Goal: Complete application form

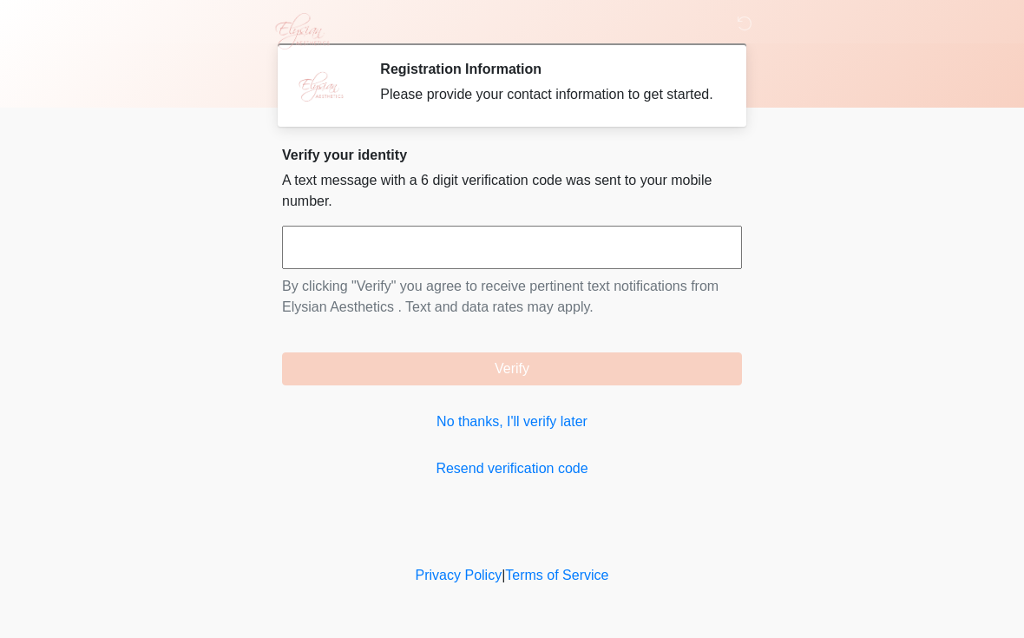
scroll to position [1, 0]
click at [504, 431] on link "No thanks, I'll verify later" at bounding box center [512, 421] width 460 height 21
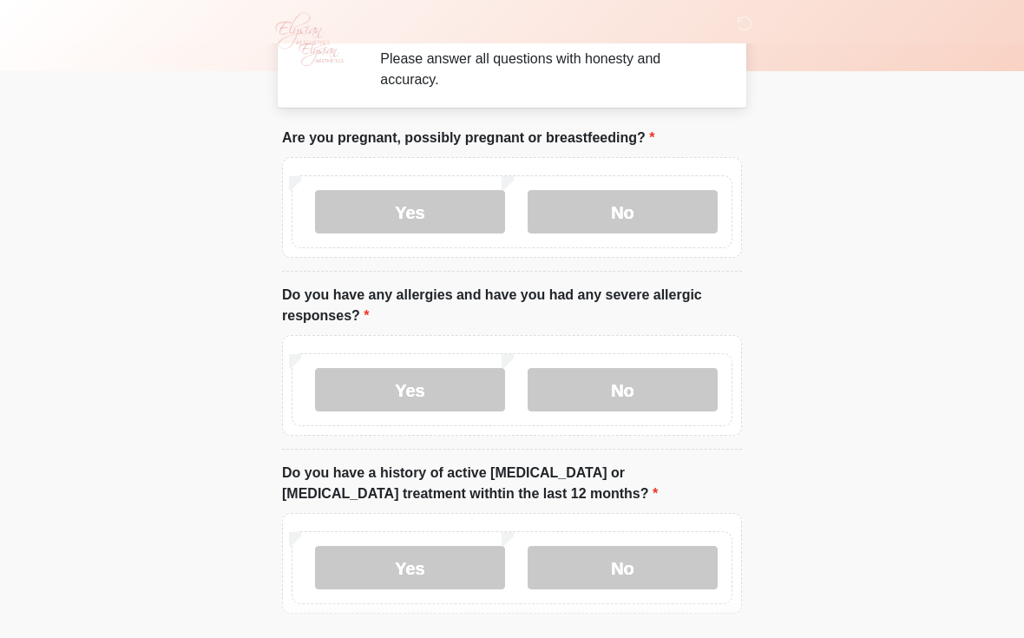
scroll to position [37, 0]
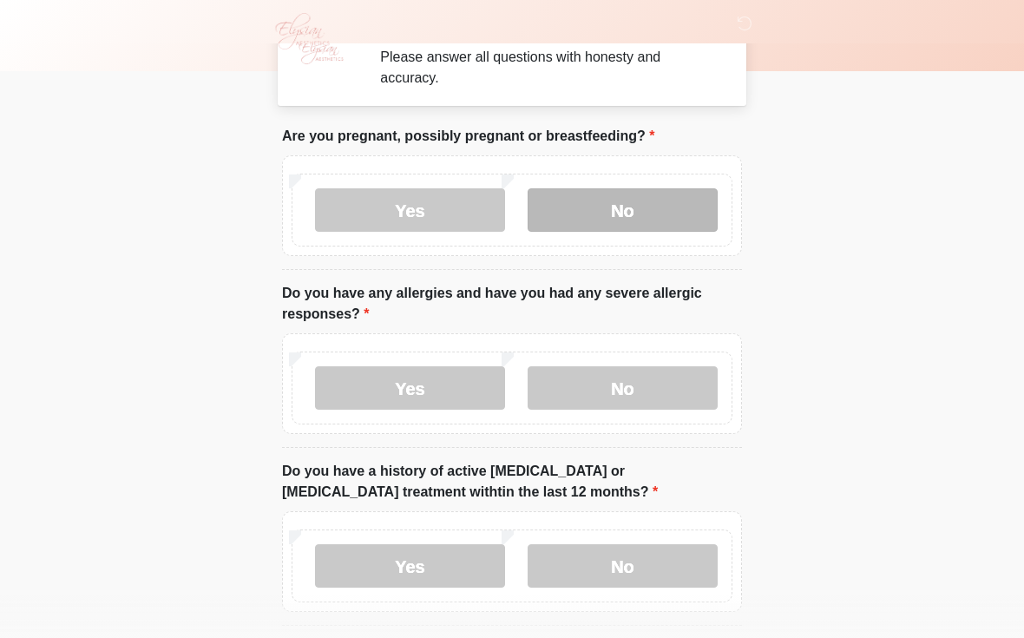
click at [628, 210] on label "No" at bounding box center [623, 209] width 190 height 43
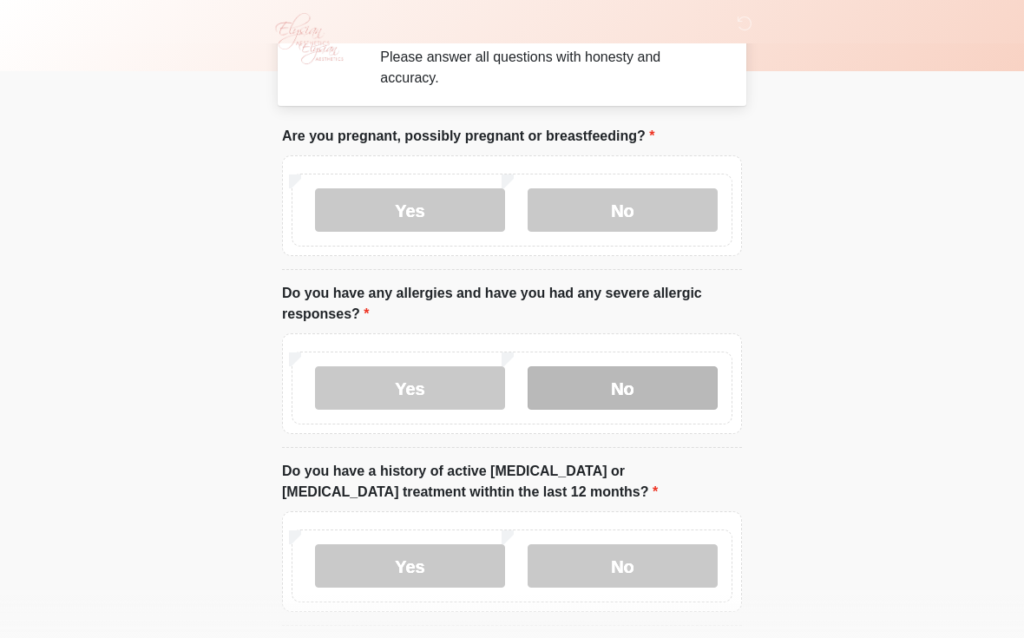
click at [658, 394] on label "No" at bounding box center [623, 387] width 190 height 43
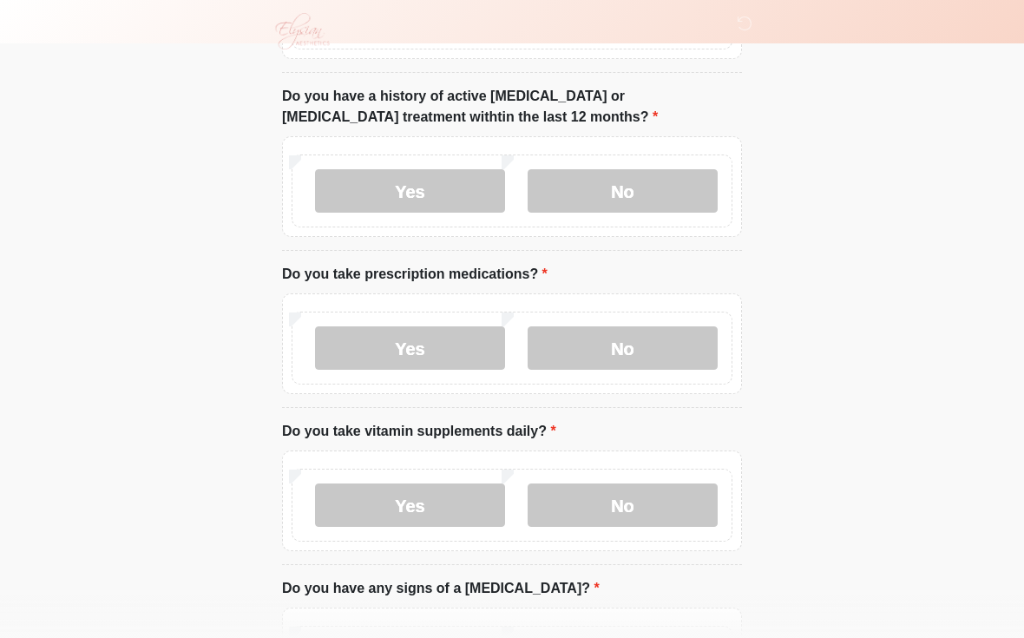
scroll to position [422, 0]
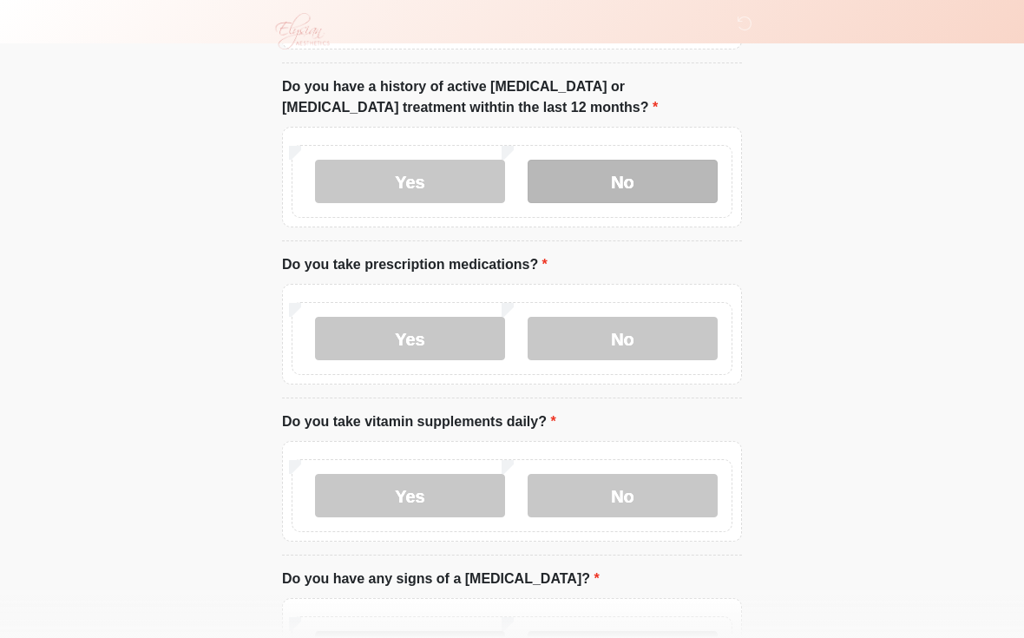
click at [632, 180] on label "No" at bounding box center [623, 181] width 190 height 43
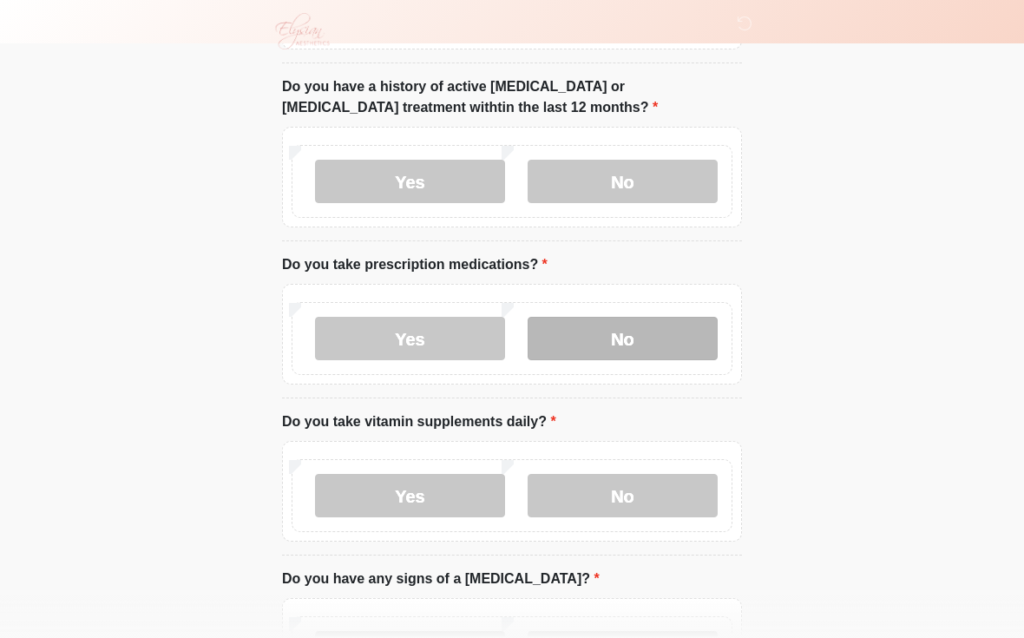
click at [628, 351] on label "No" at bounding box center [623, 338] width 190 height 43
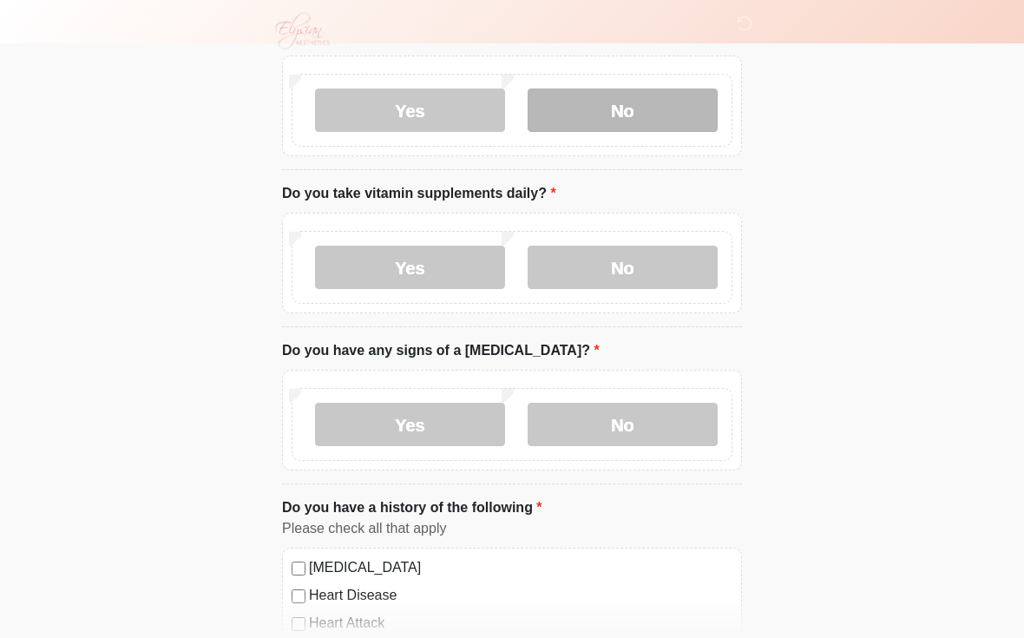
scroll to position [650, 0]
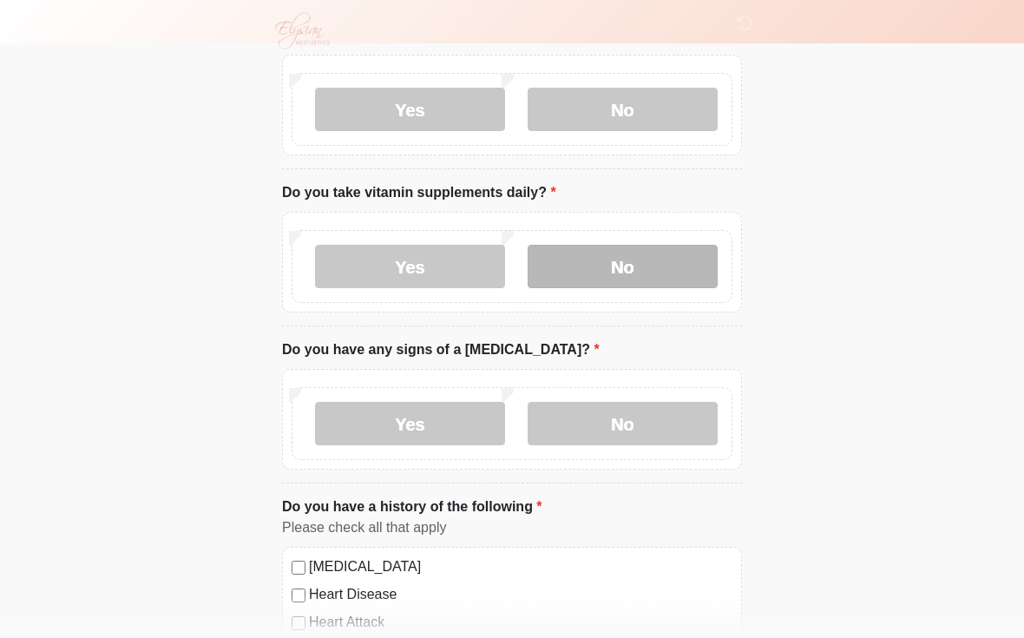
click at [633, 269] on label "No" at bounding box center [623, 267] width 190 height 43
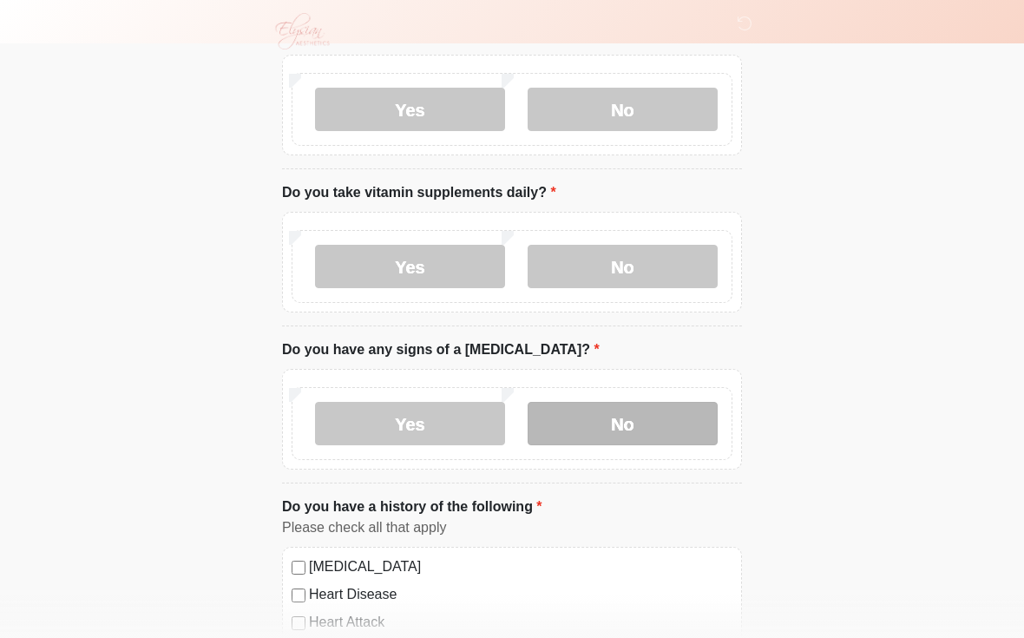
click at [630, 427] on label "No" at bounding box center [623, 423] width 190 height 43
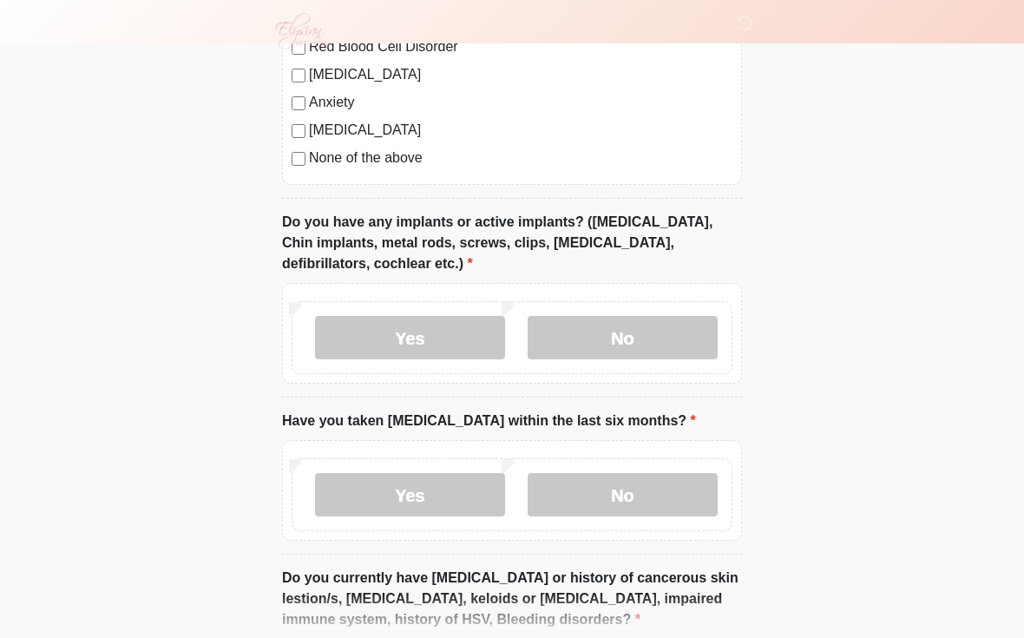
scroll to position [1307, 0]
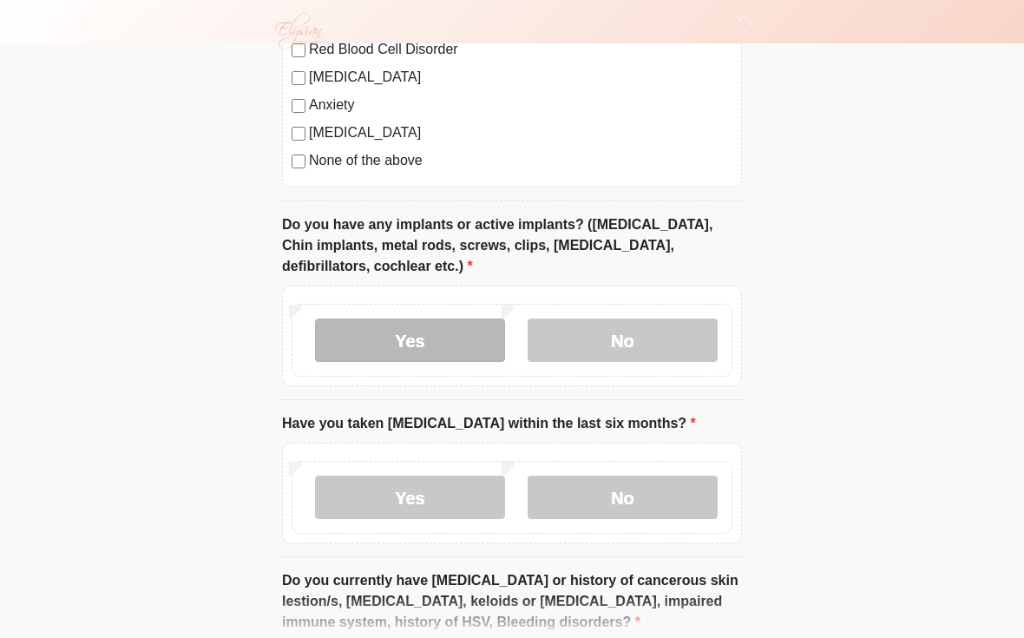
click at [427, 334] on label "Yes" at bounding box center [410, 339] width 190 height 43
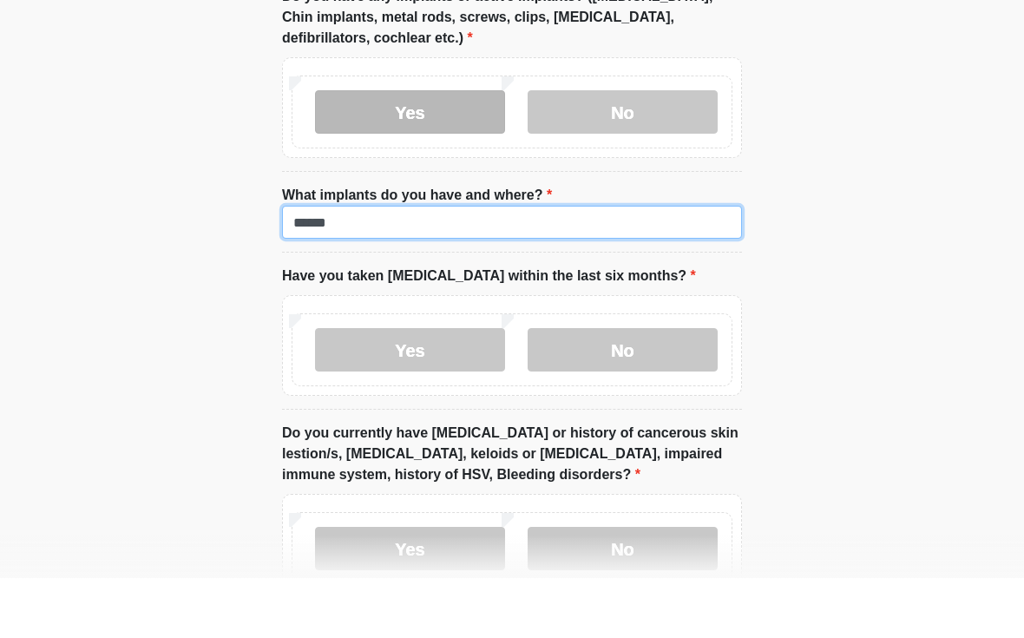
scroll to position [1481, 0]
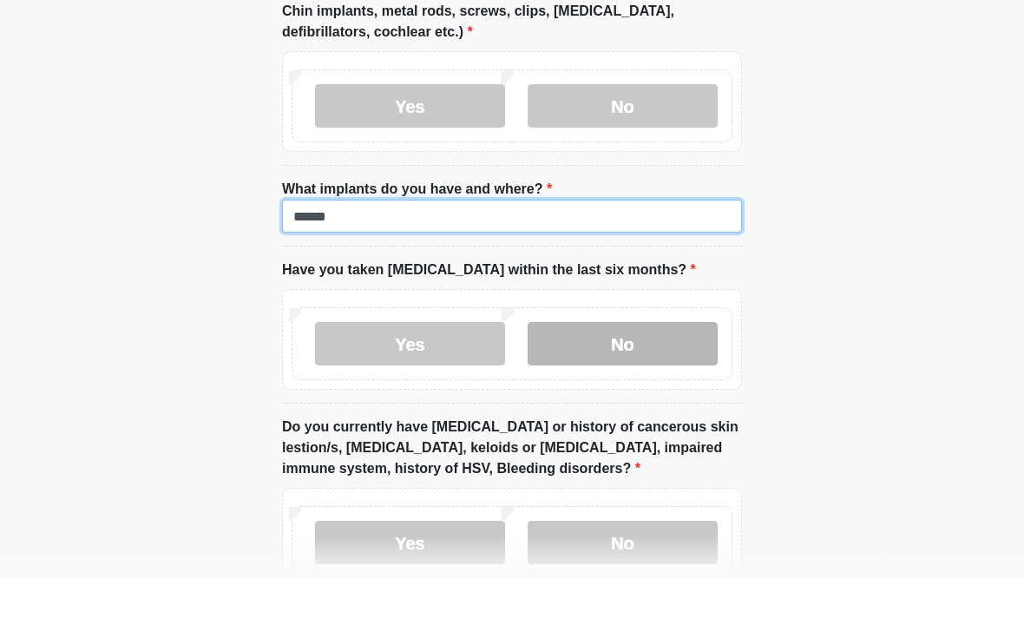
type input "******"
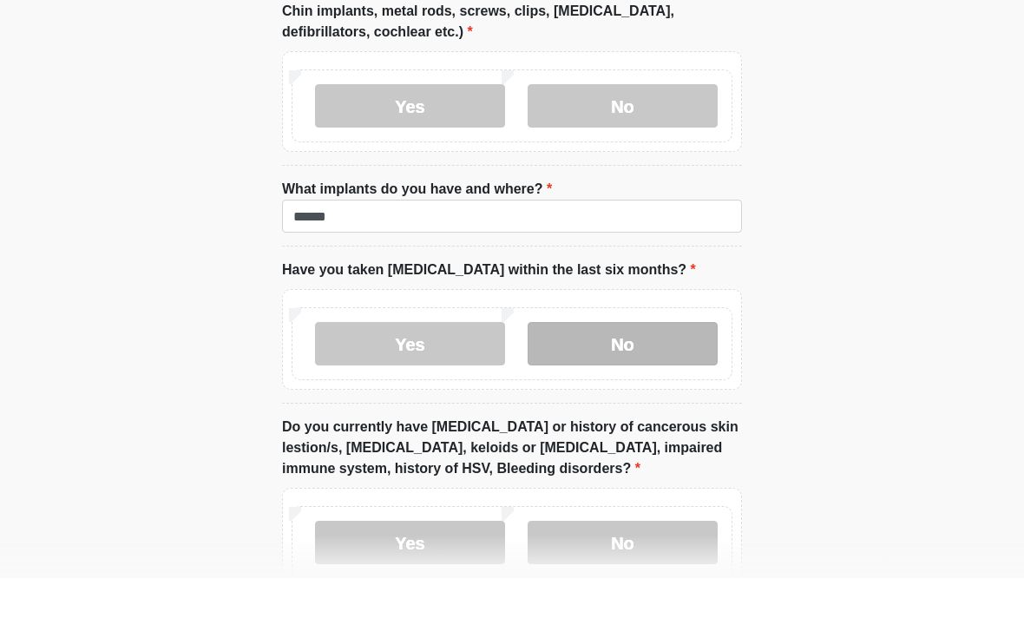
click at [622, 382] on label "No" at bounding box center [623, 403] width 190 height 43
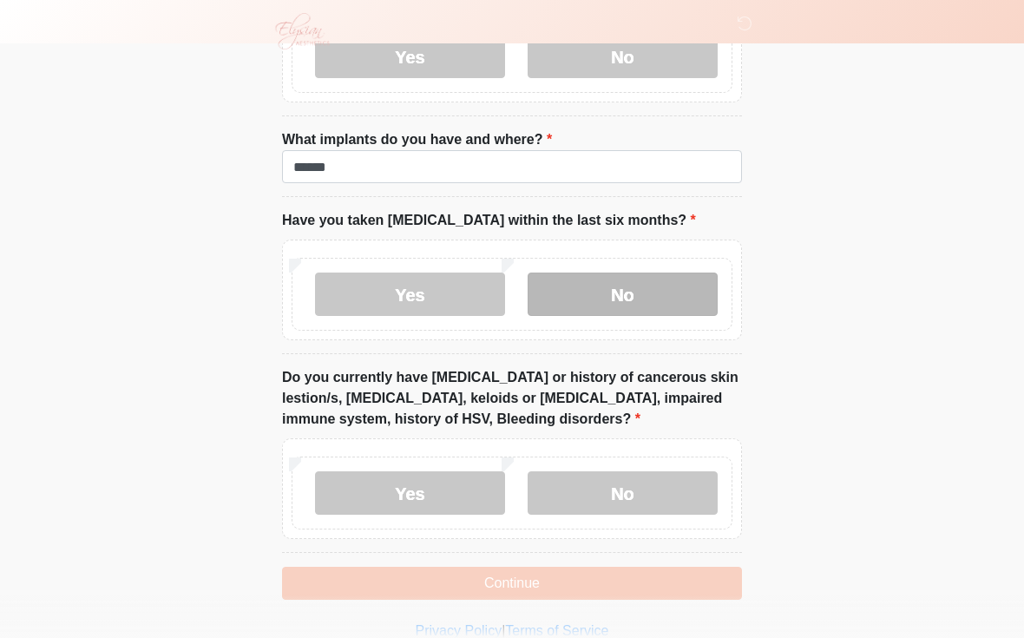
scroll to position [1610, 0]
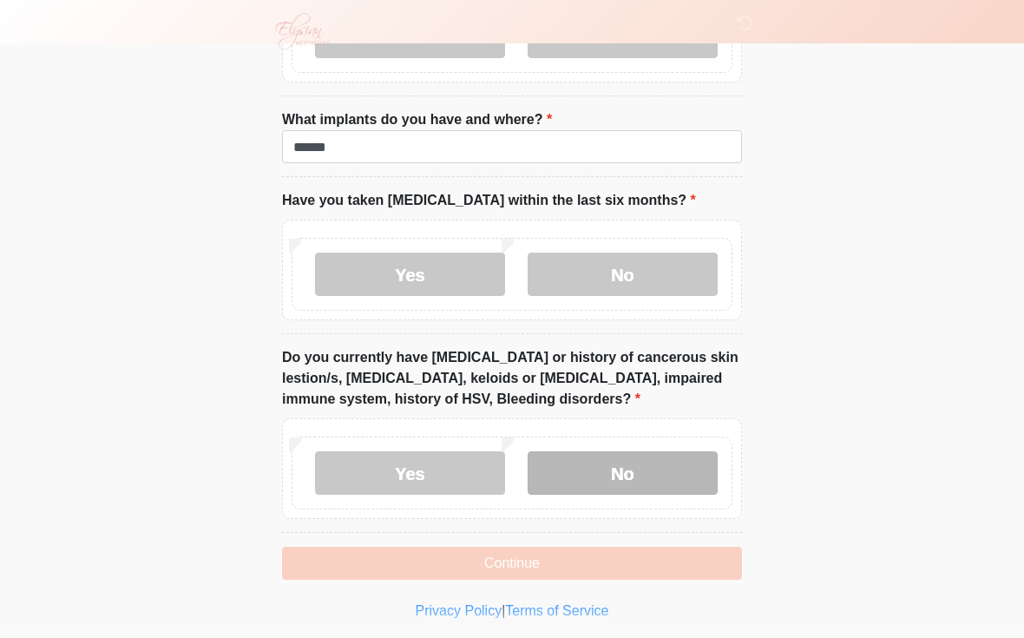
click at [633, 480] on label "No" at bounding box center [623, 472] width 190 height 43
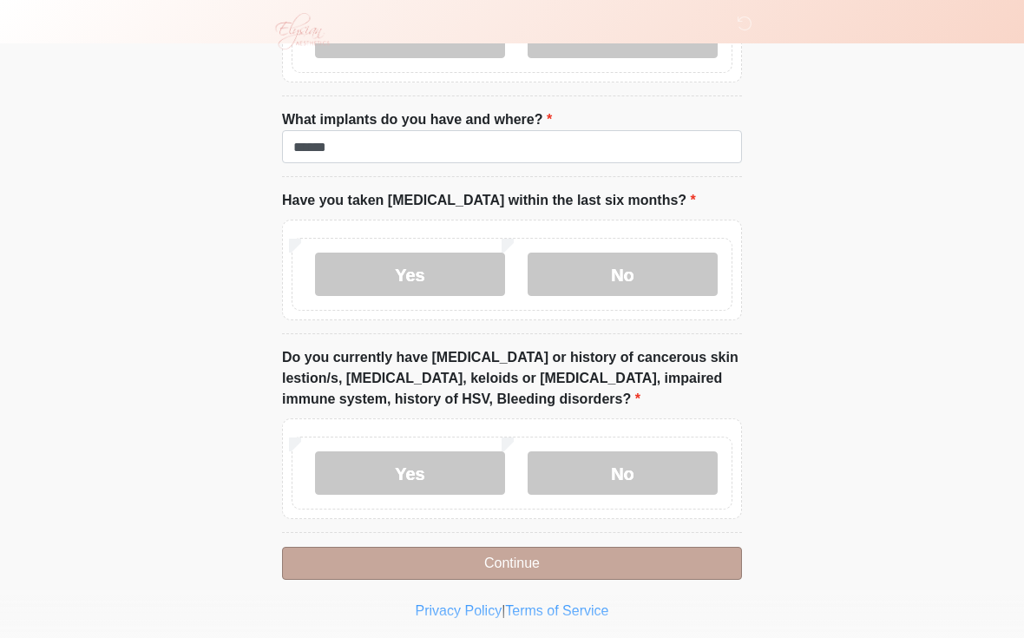
click at [525, 563] on button "Continue" at bounding box center [512, 563] width 460 height 33
click at [524, 561] on button "Continue" at bounding box center [512, 563] width 460 height 33
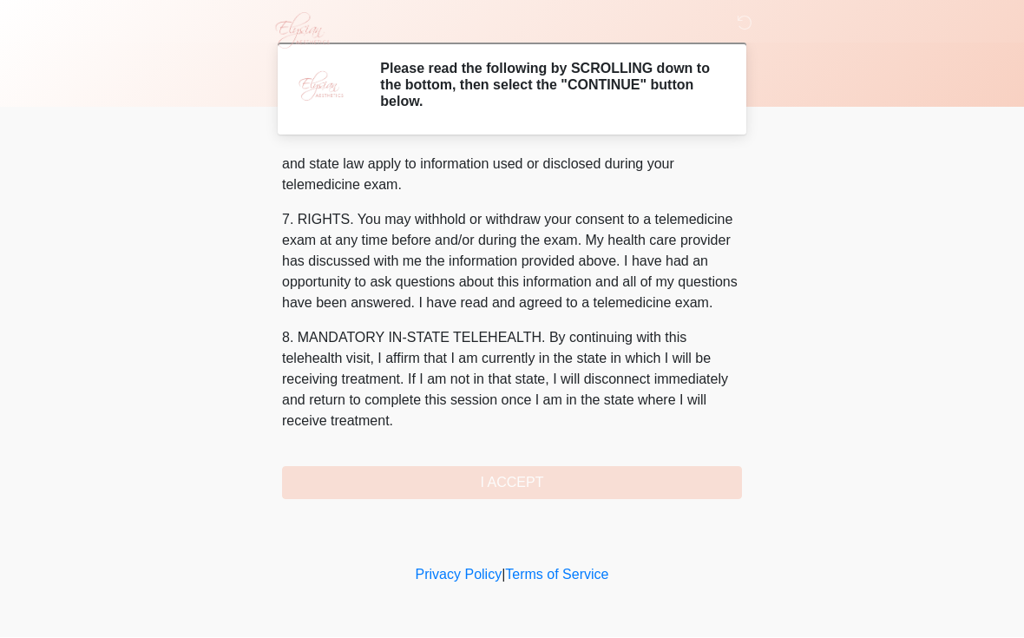
scroll to position [716, 0]
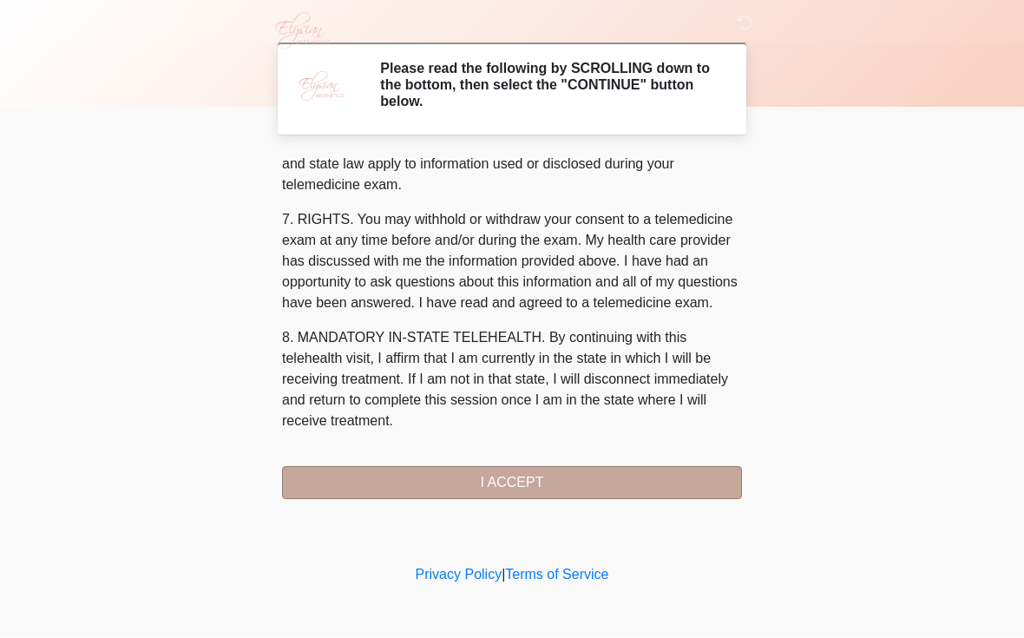
click at [538, 489] on button "I ACCEPT" at bounding box center [512, 483] width 460 height 33
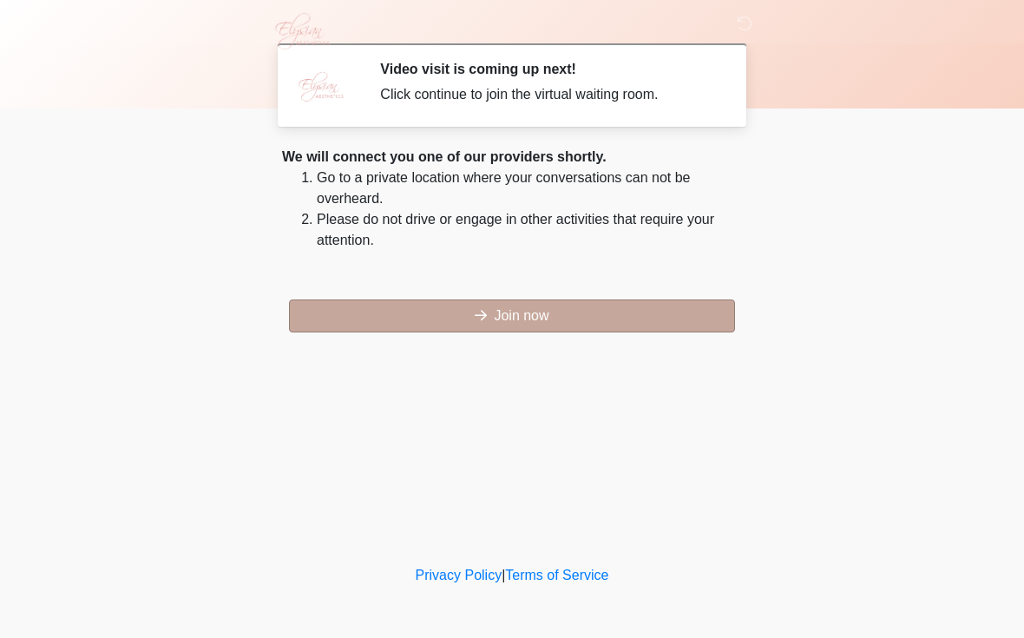
click at [535, 321] on button "Join now" at bounding box center [512, 315] width 446 height 33
